Goal: Information Seeking & Learning: Learn about a topic

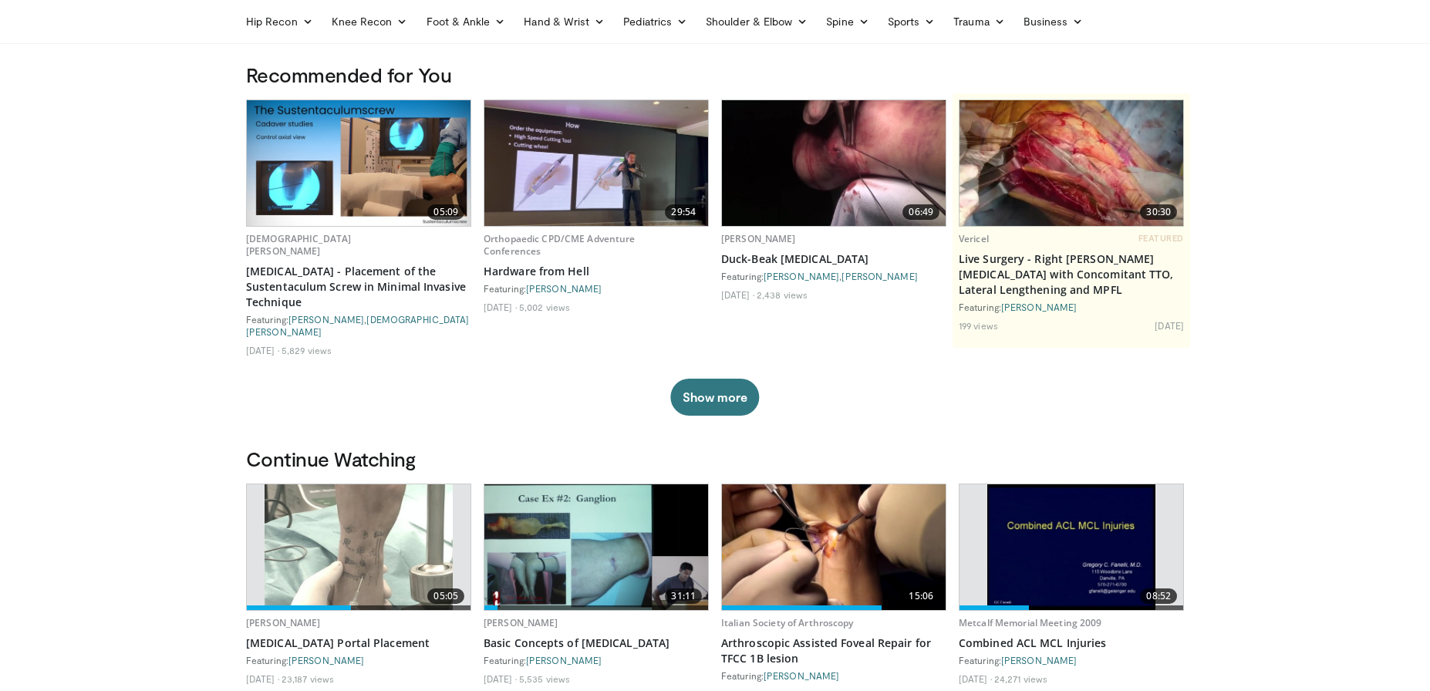
scroll to position [113, 0]
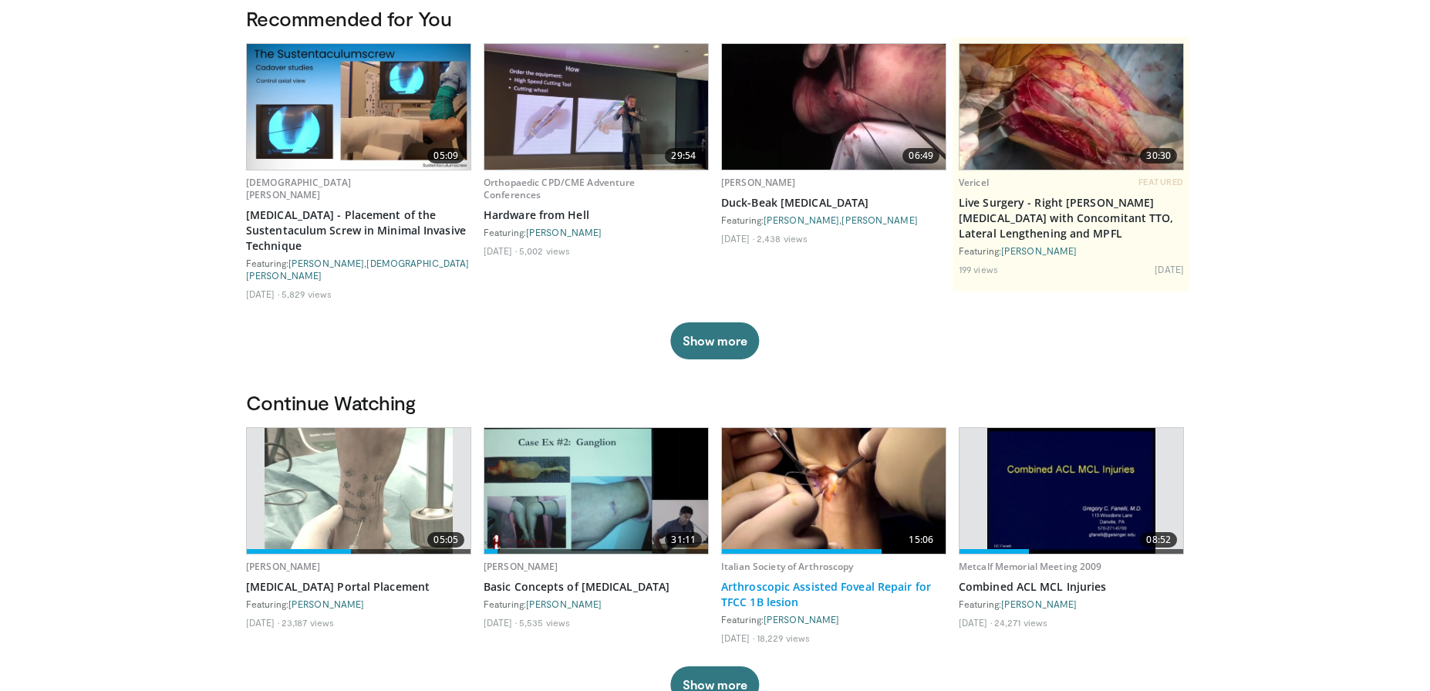
click at [757, 579] on link "Arthroscopic Assisted Foveal Repair for TFCC 1B lesion" at bounding box center [833, 594] width 225 height 31
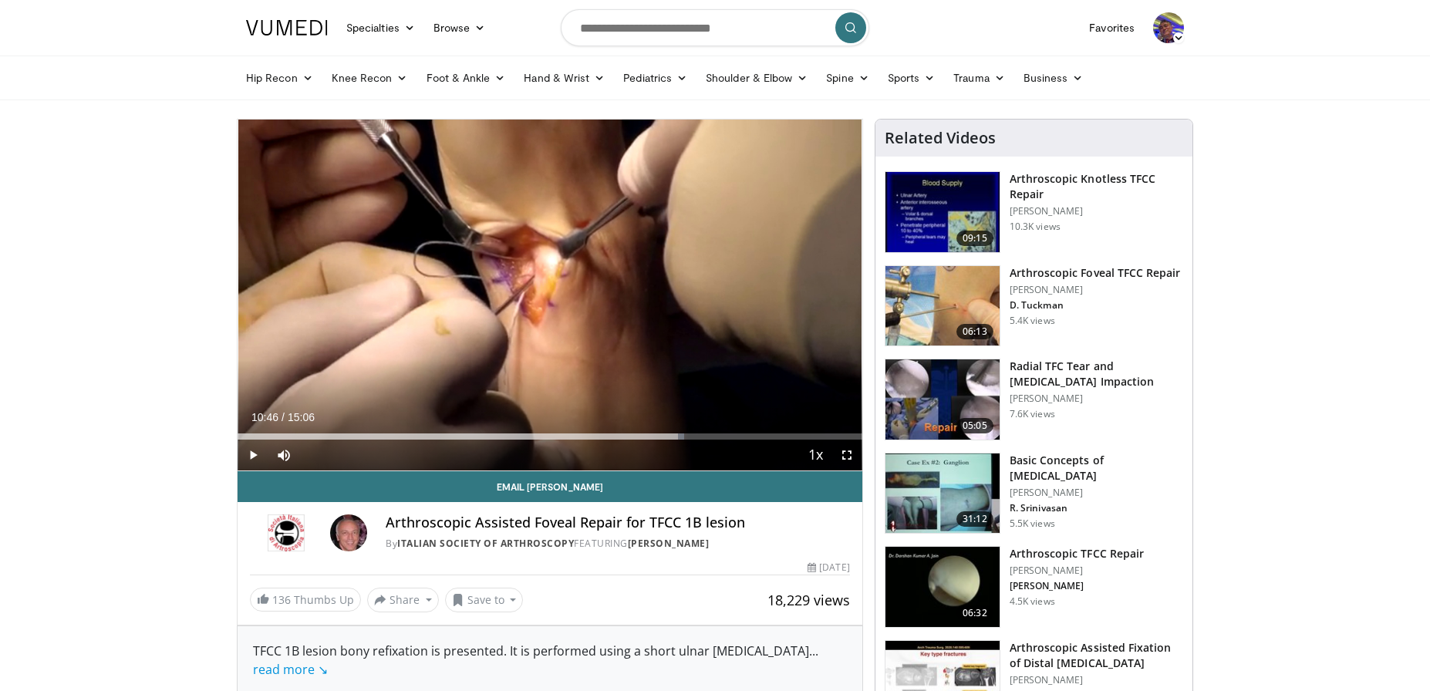
click at [254, 453] on span "Video Player" at bounding box center [253, 455] width 31 height 31
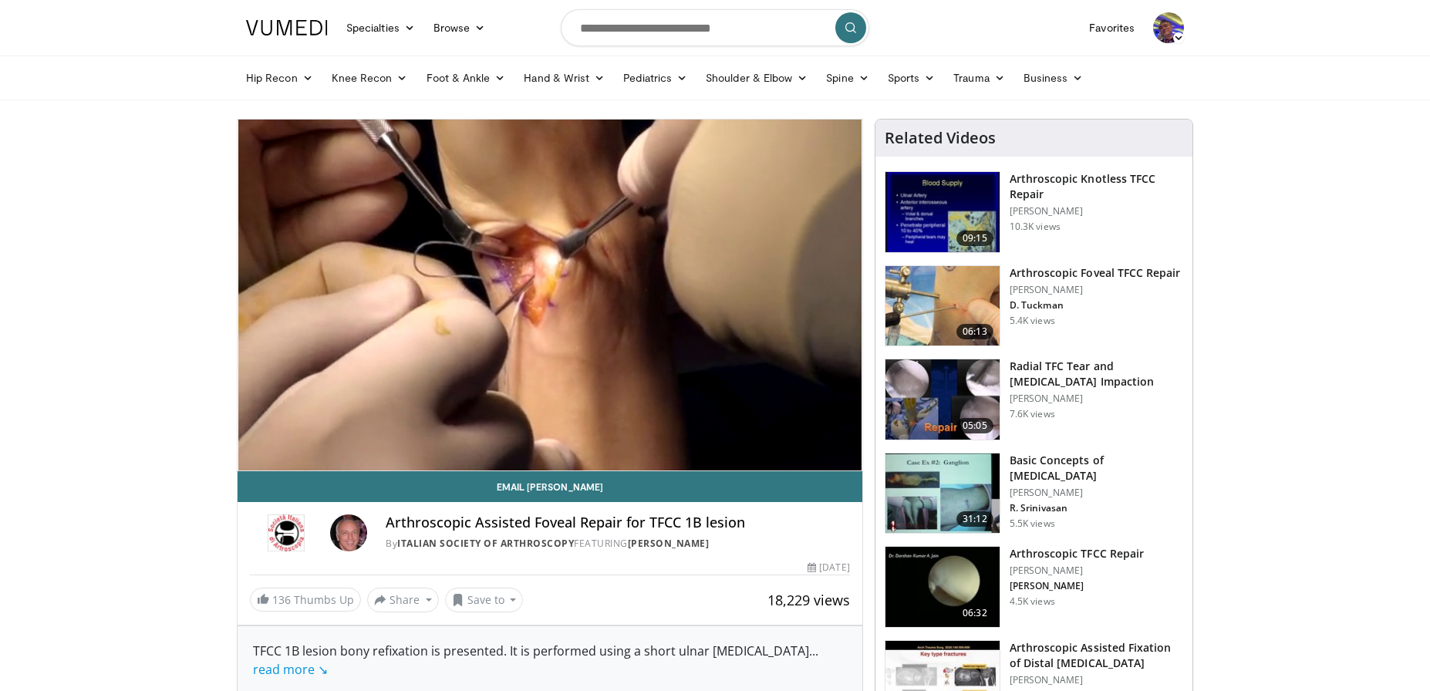
click at [1028, 559] on h3 "Arthroscopic TFCC Repair" at bounding box center [1076, 553] width 134 height 15
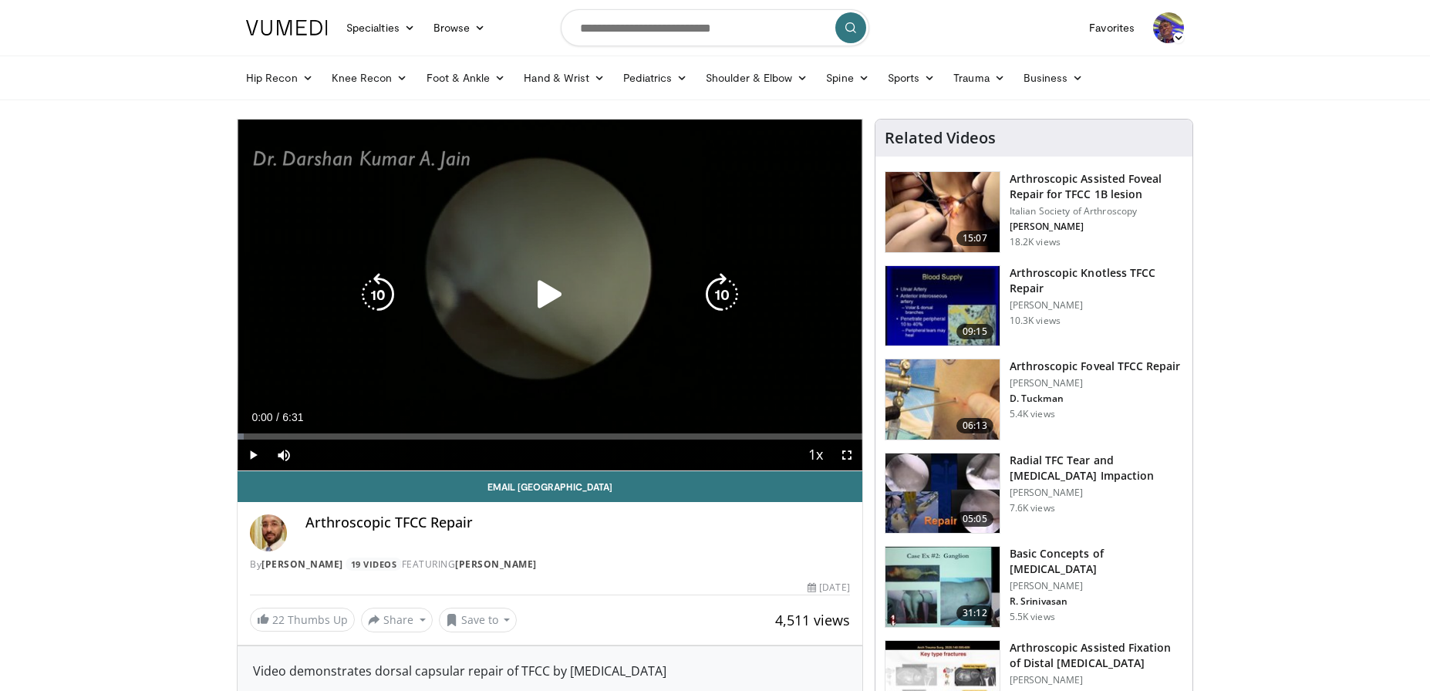
click at [536, 295] on icon "Video Player" at bounding box center [549, 294] width 43 height 43
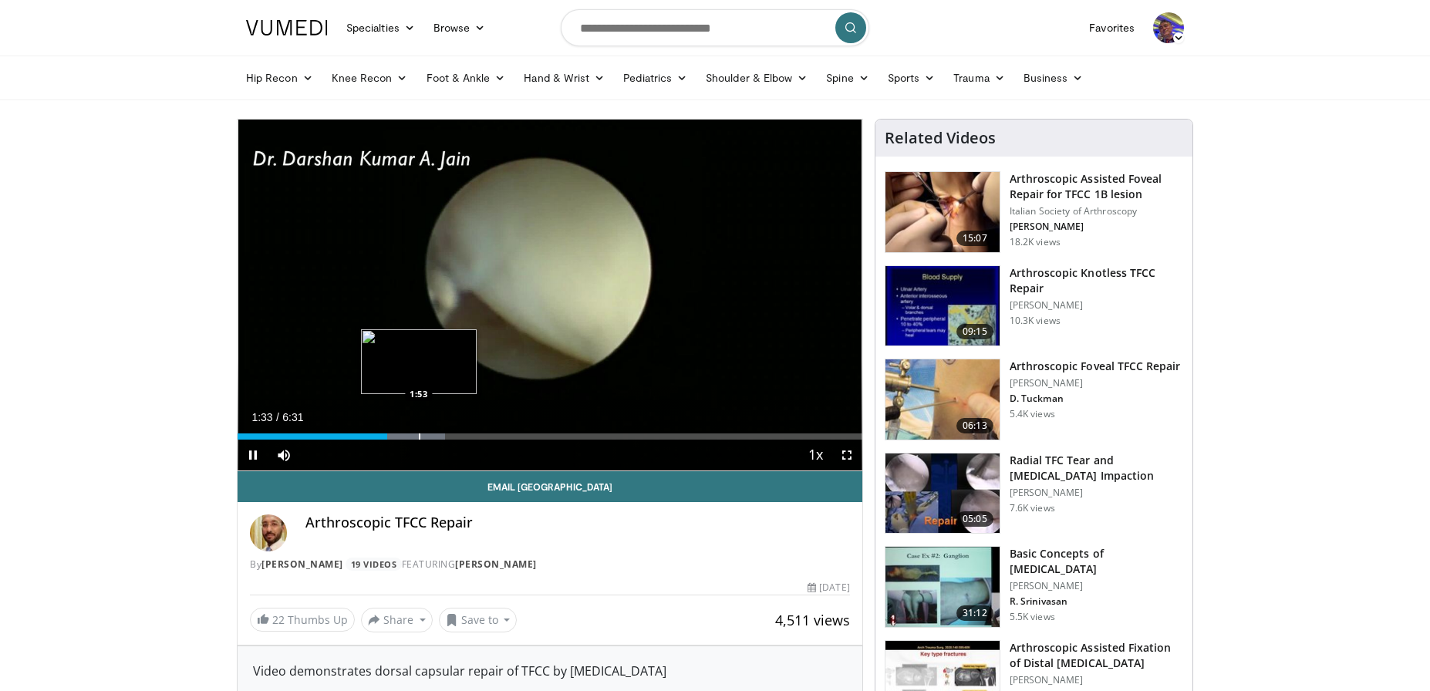
click at [419, 435] on div "Progress Bar" at bounding box center [420, 436] width 2 height 6
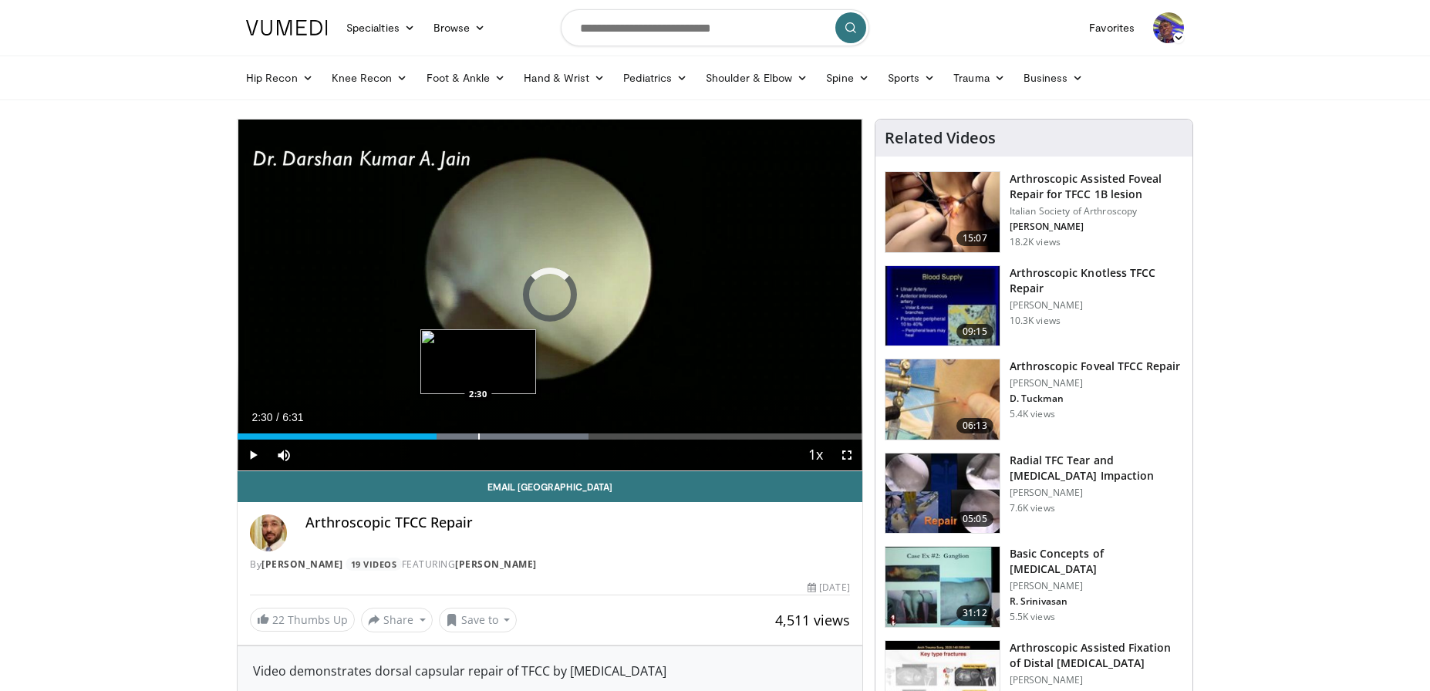
click at [478, 438] on div "Progress Bar" at bounding box center [479, 436] width 2 height 6
click at [526, 433] on div "Progress Bar" at bounding box center [527, 436] width 2 height 6
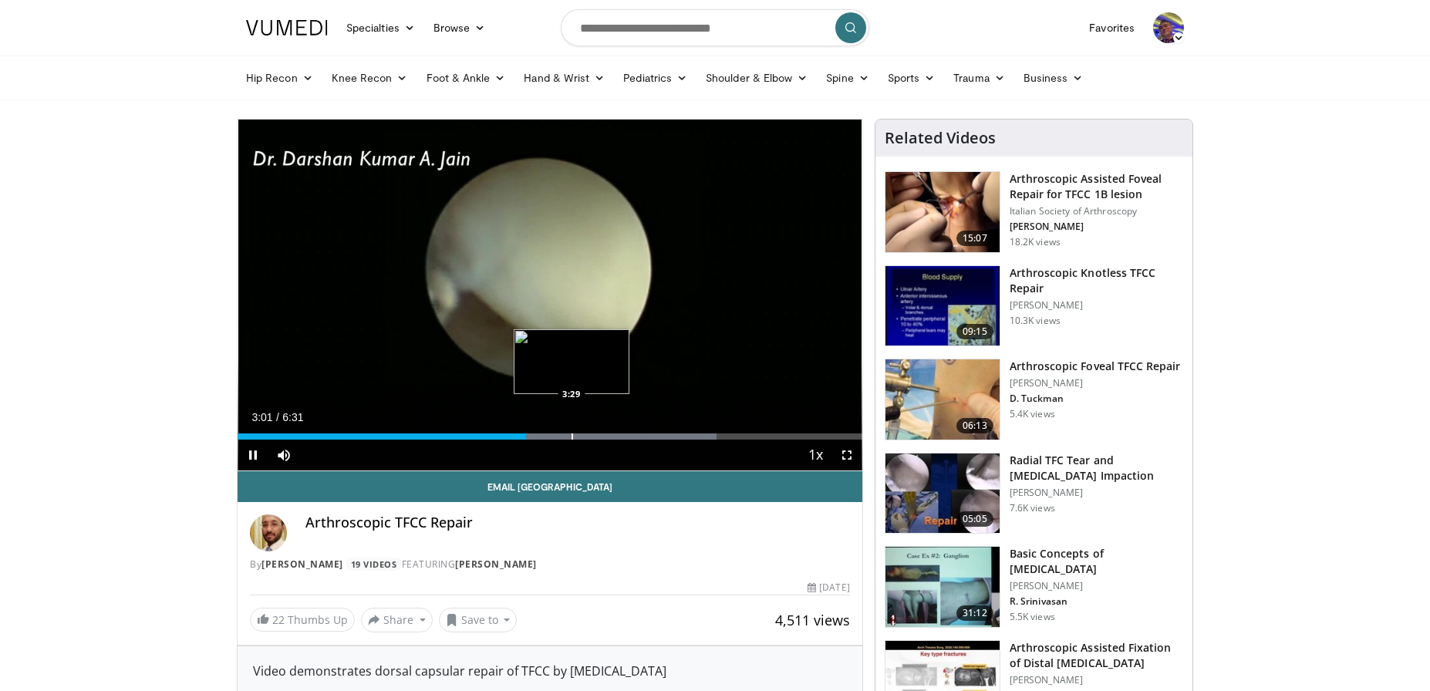
click at [572, 432] on div "Loaded : 76.66% 3:01 3:29" at bounding box center [550, 432] width 625 height 15
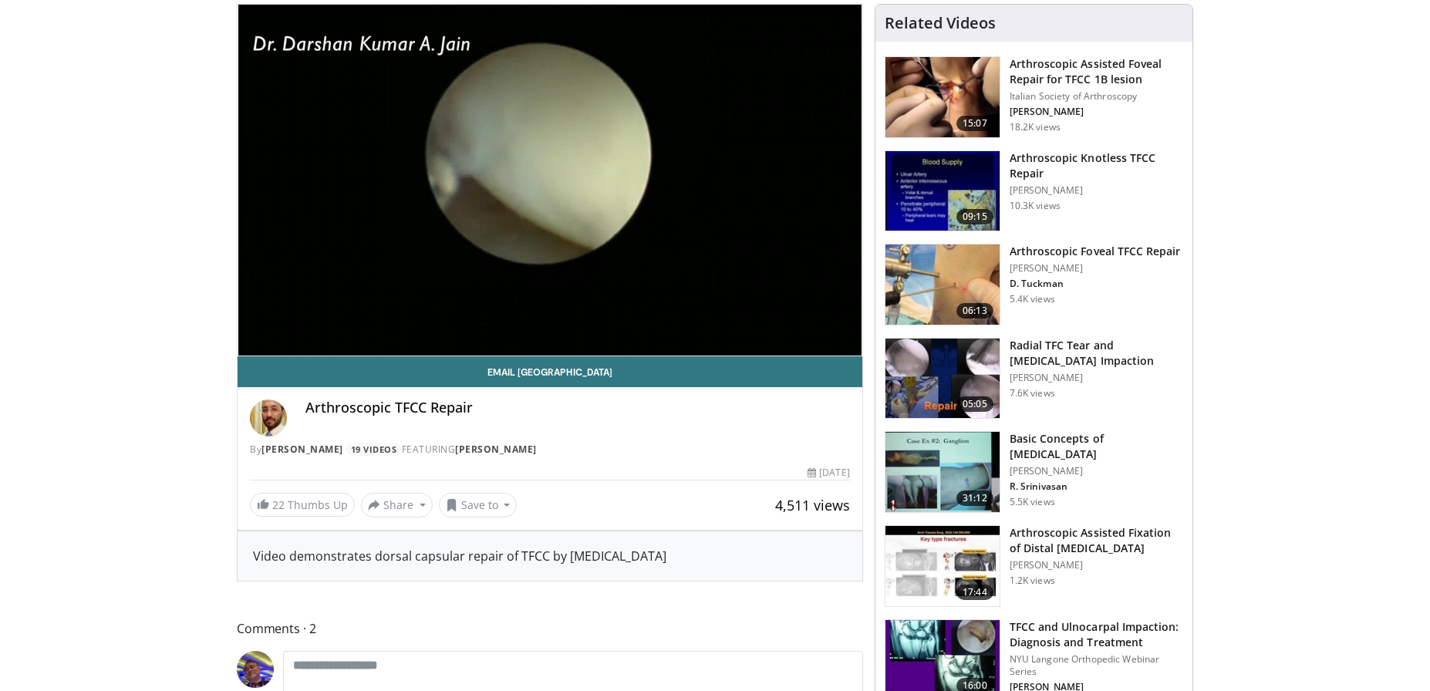
scroll to position [629, 0]
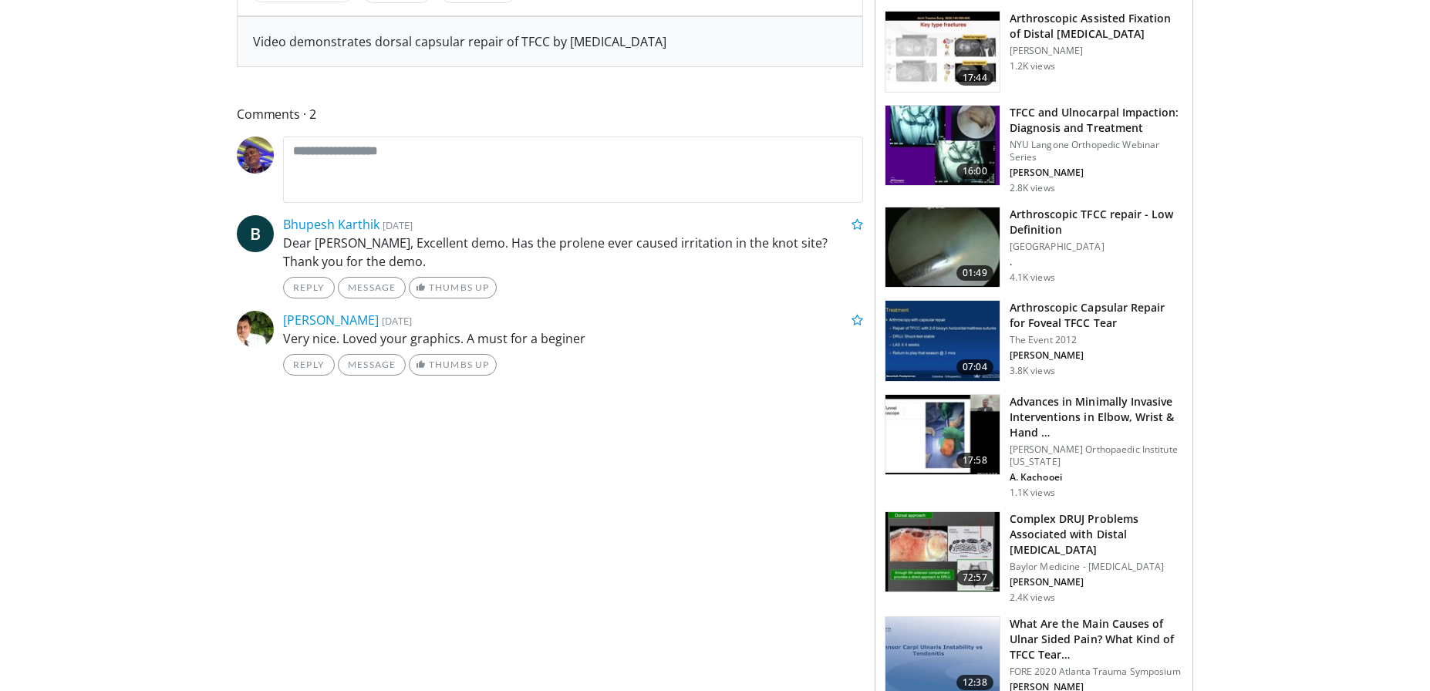
click at [1023, 327] on h3 "Arthroscopic Capsular Repair for Foveal TFCC Tear" at bounding box center [1096, 315] width 174 height 31
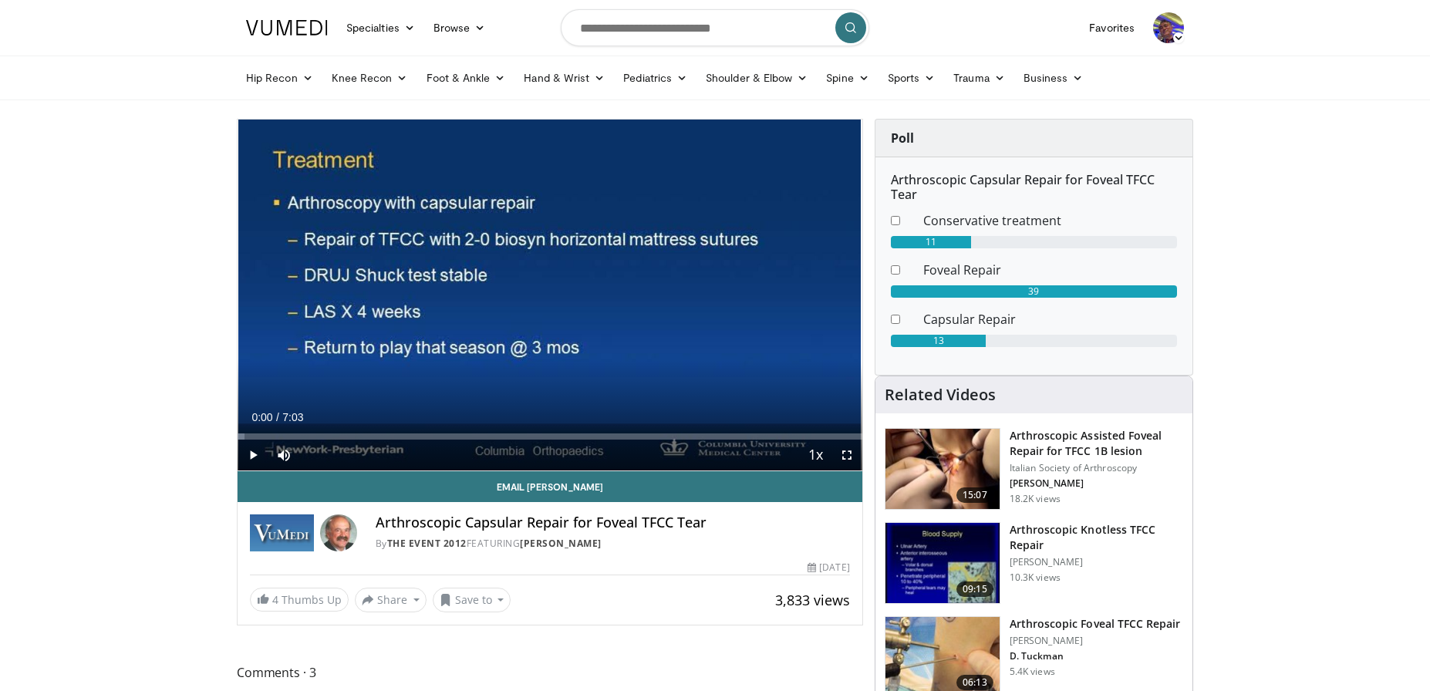
click at [1053, 454] on h3 "Arthroscopic Assisted Foveal Repair for TFCC 1B lesion" at bounding box center [1096, 443] width 174 height 31
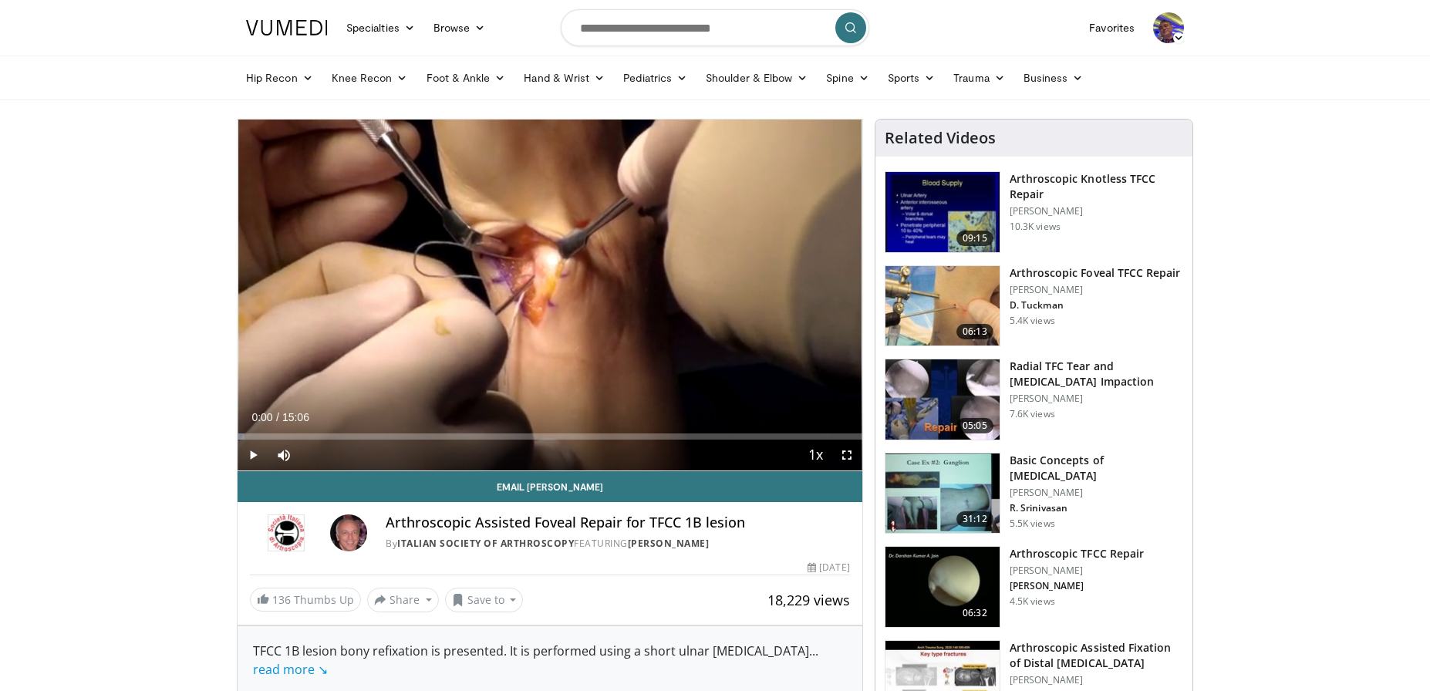
click at [928, 209] on img at bounding box center [942, 212] width 114 height 80
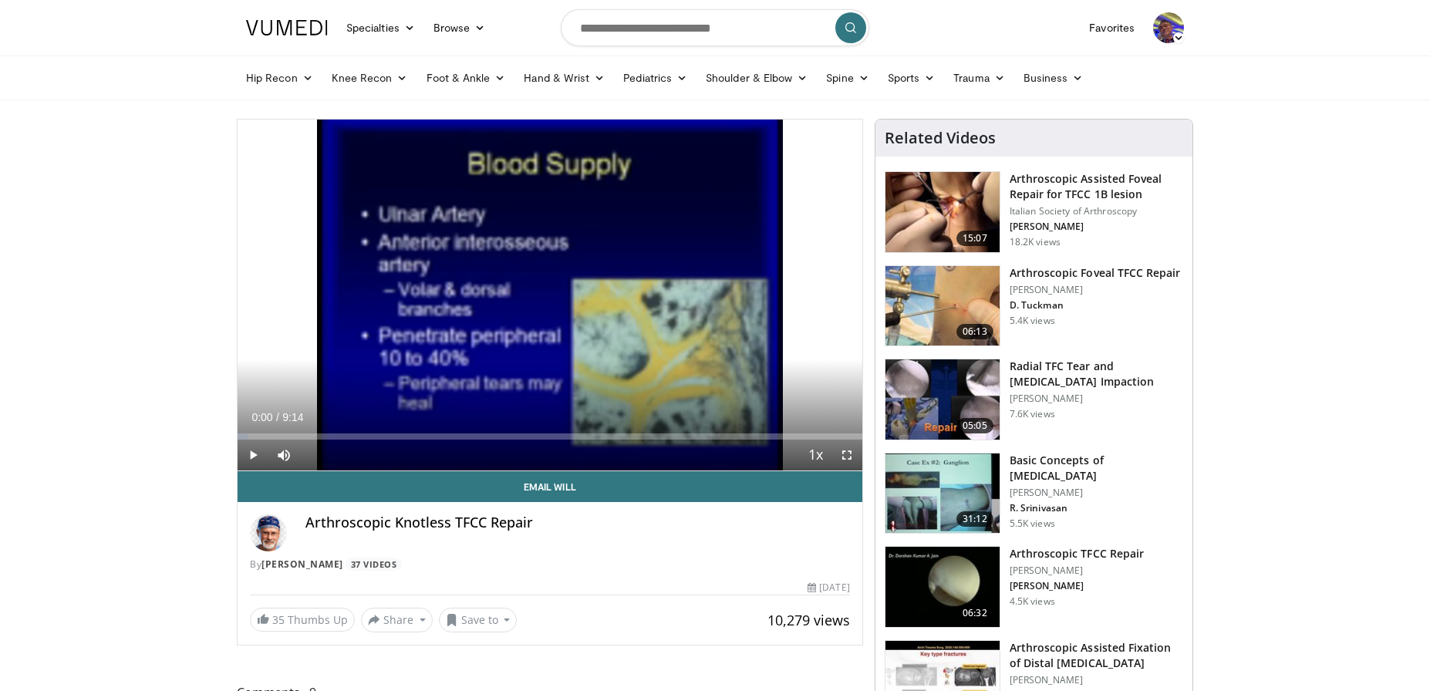
click at [254, 456] on span "Video Player" at bounding box center [253, 455] width 31 height 31
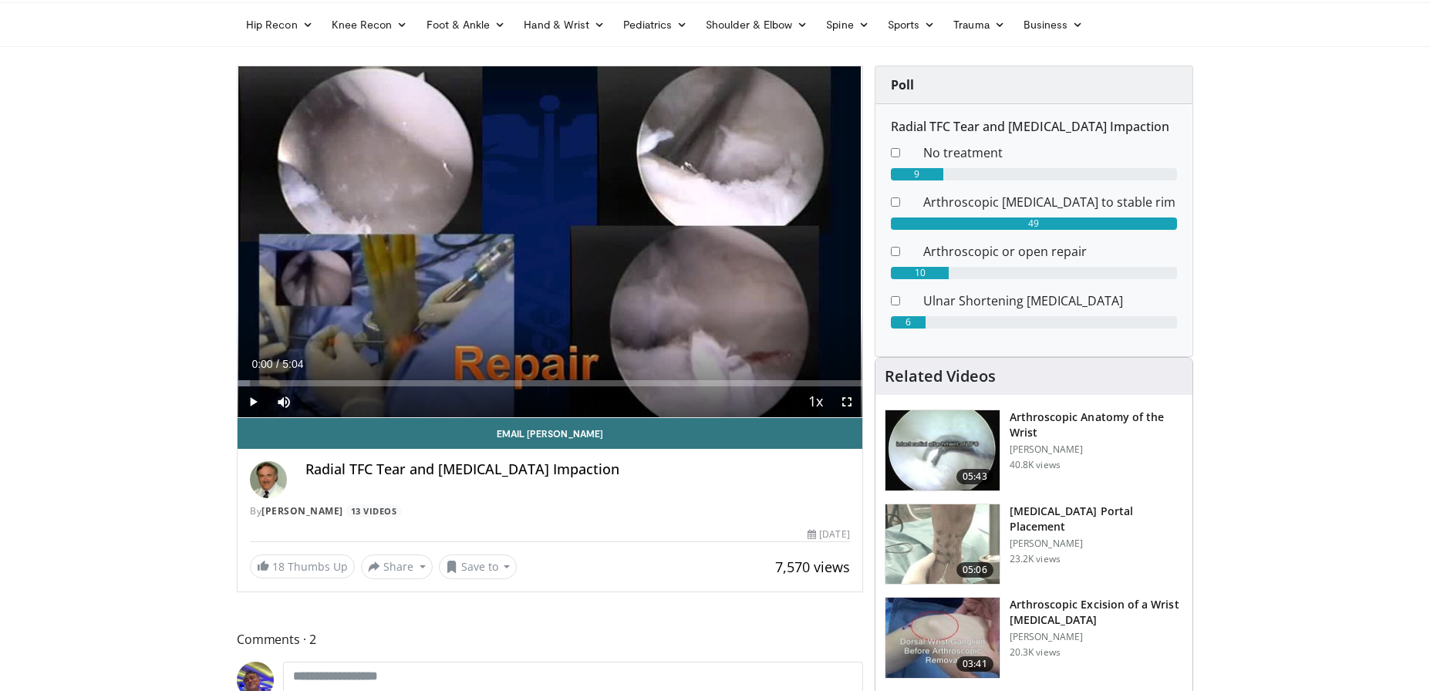
scroll to position [56, 0]
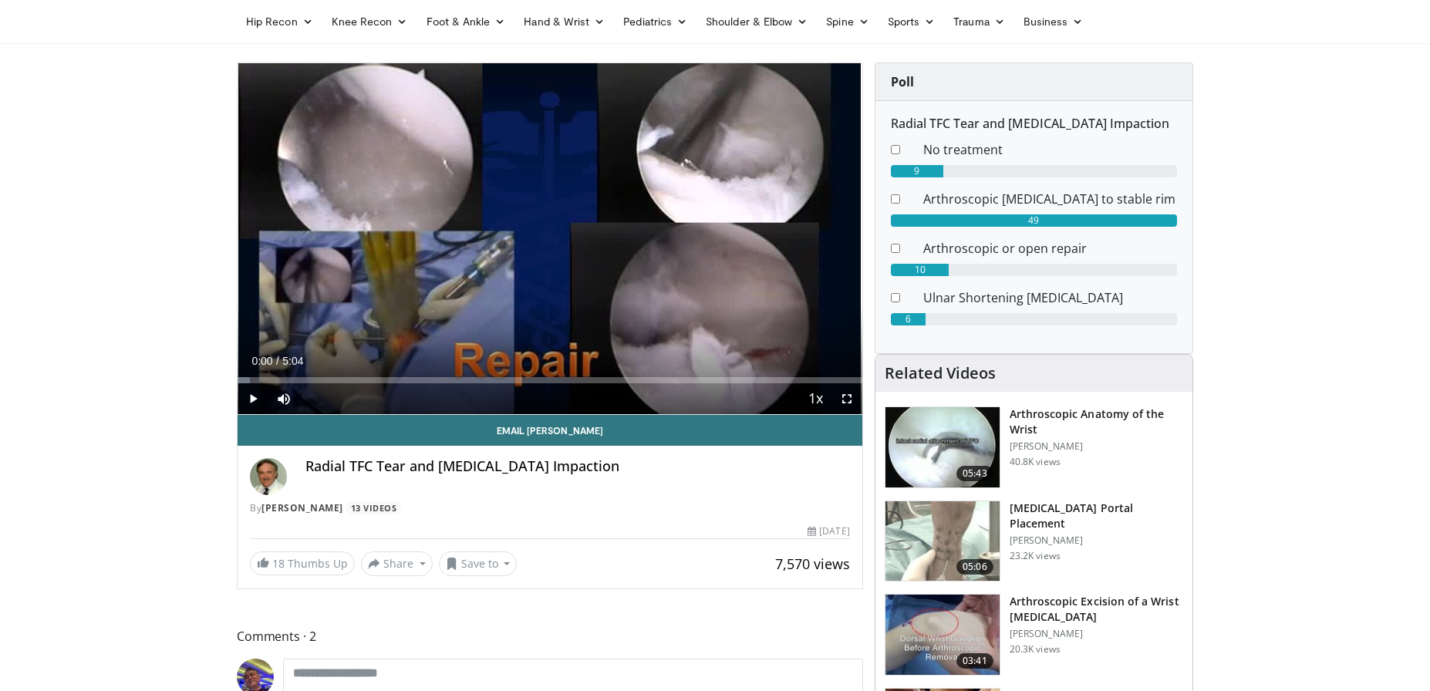
click at [1043, 510] on h3 "[MEDICAL_DATA] Portal Placement" at bounding box center [1096, 515] width 174 height 31
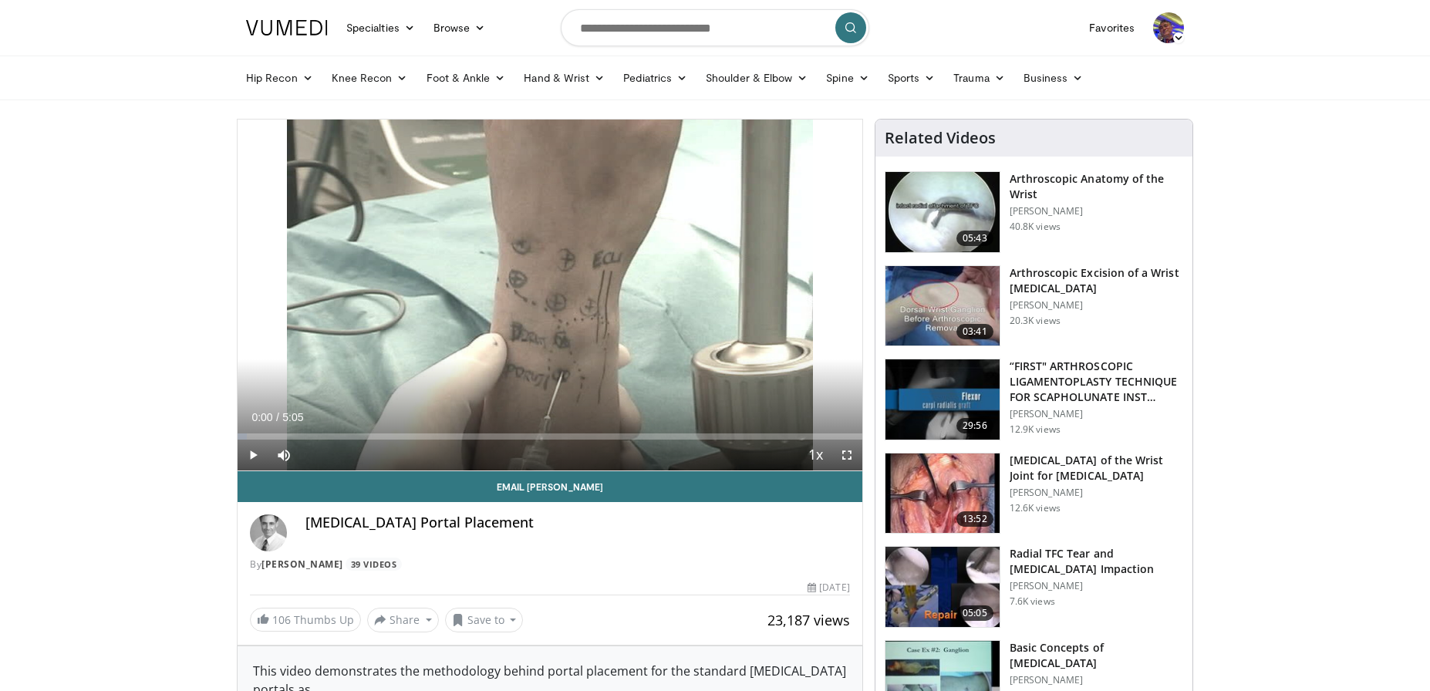
click at [250, 454] on span "Video Player" at bounding box center [253, 455] width 31 height 31
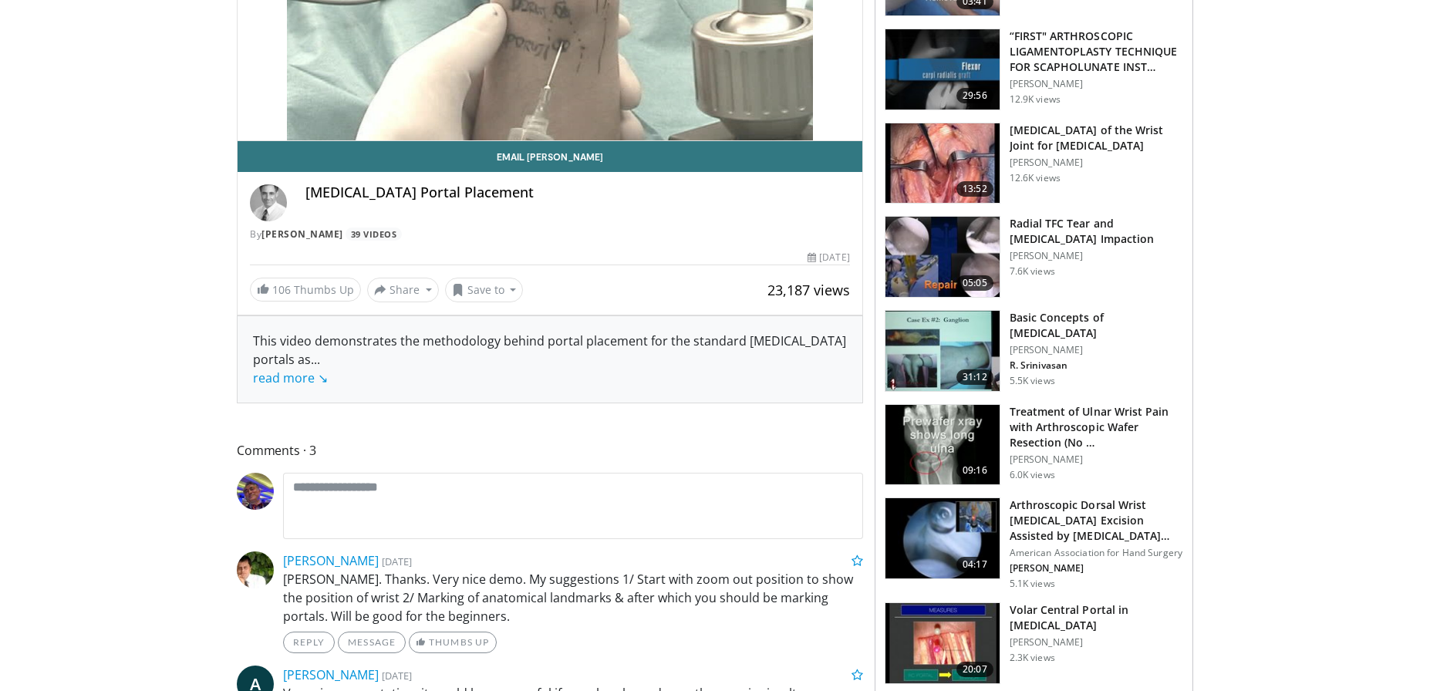
scroll to position [29, 0]
